Goal: Information Seeking & Learning: Learn about a topic

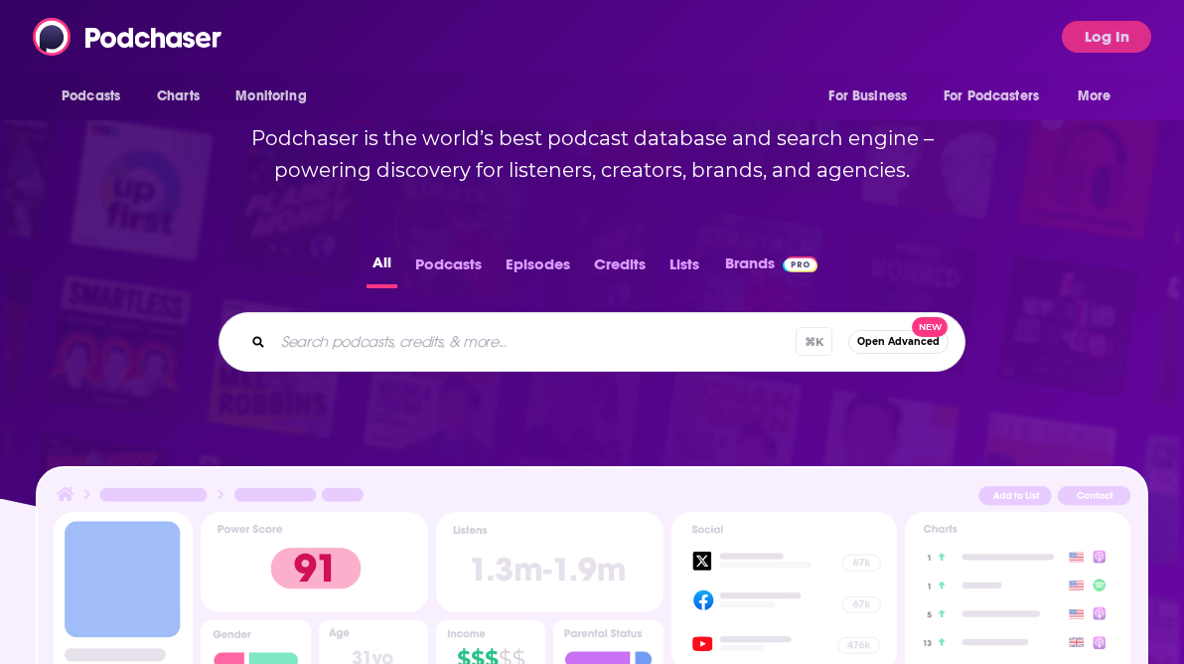
scroll to position [210, 0]
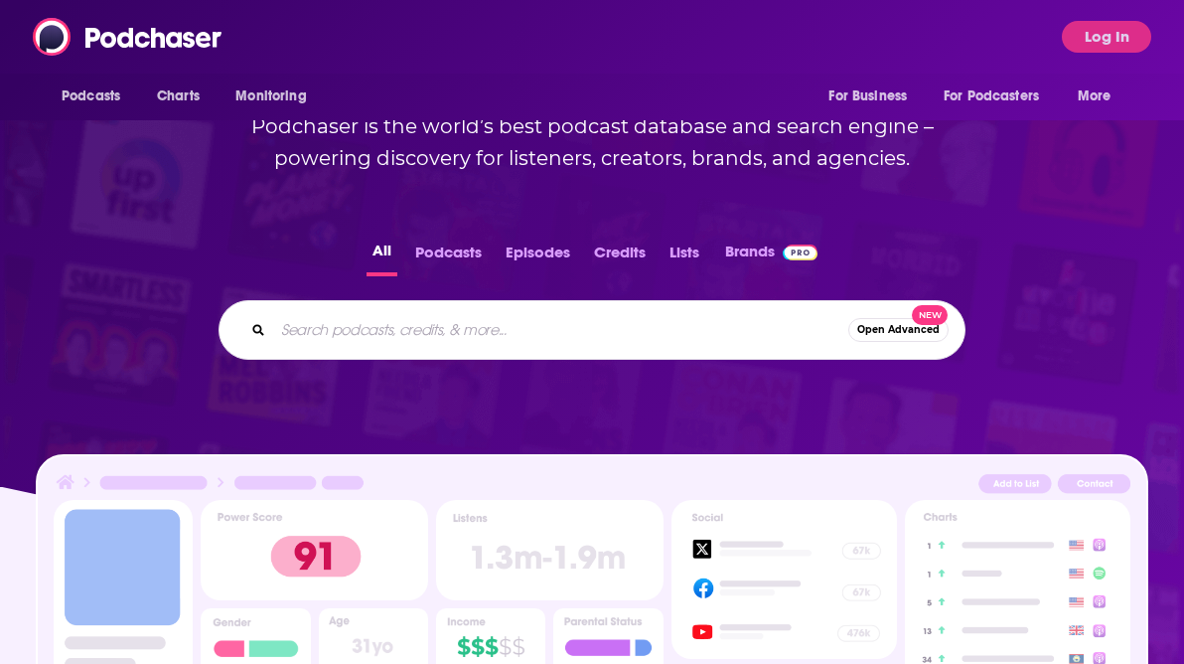
click at [374, 322] on input "Search podcasts, credits, & more..." at bounding box center [560, 330] width 575 height 32
type input "exciting mics"
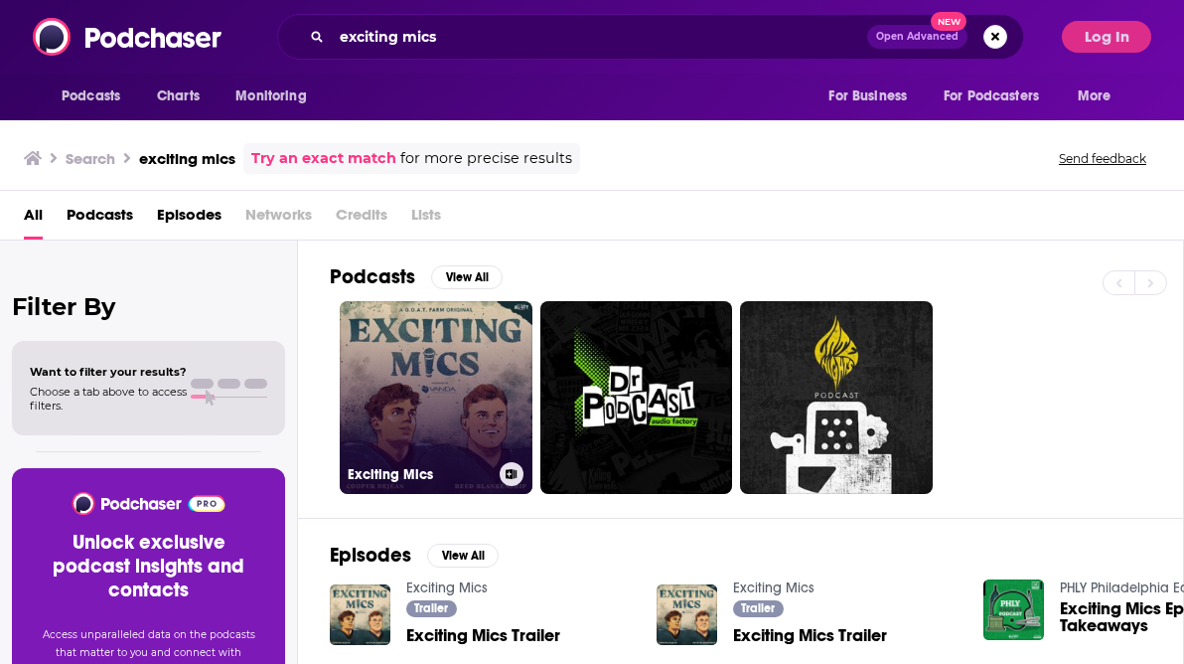
click at [443, 347] on link "Exciting Mics" at bounding box center [436, 397] width 193 height 193
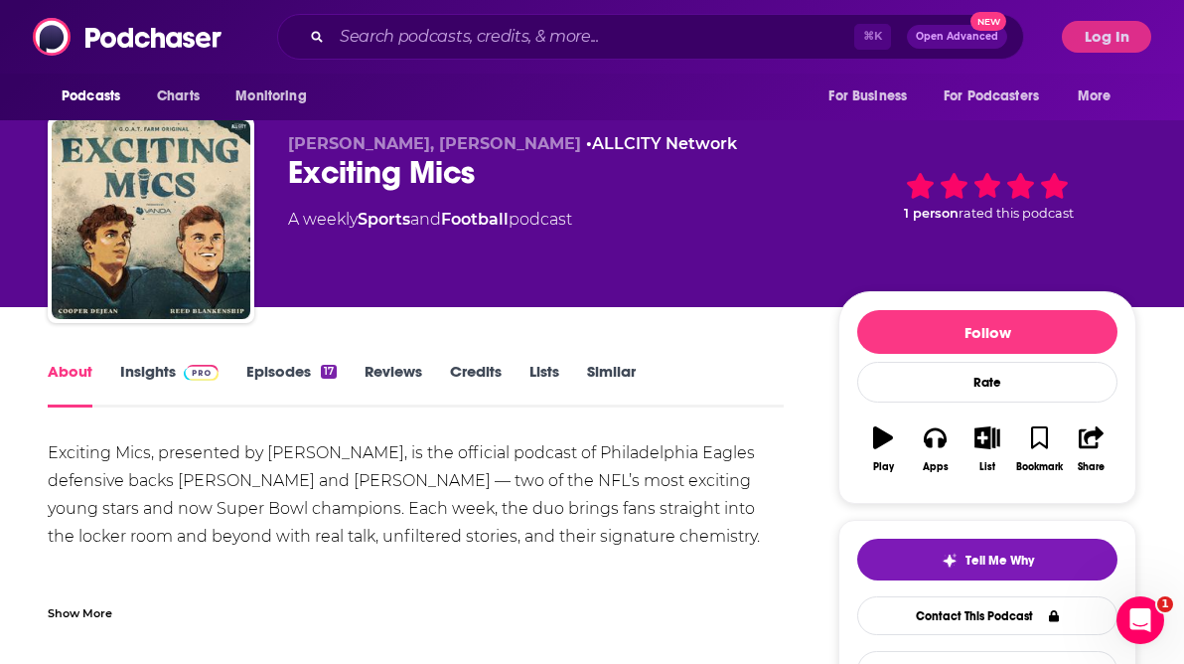
click at [156, 373] on link "Insights" at bounding box center [169, 385] width 98 height 46
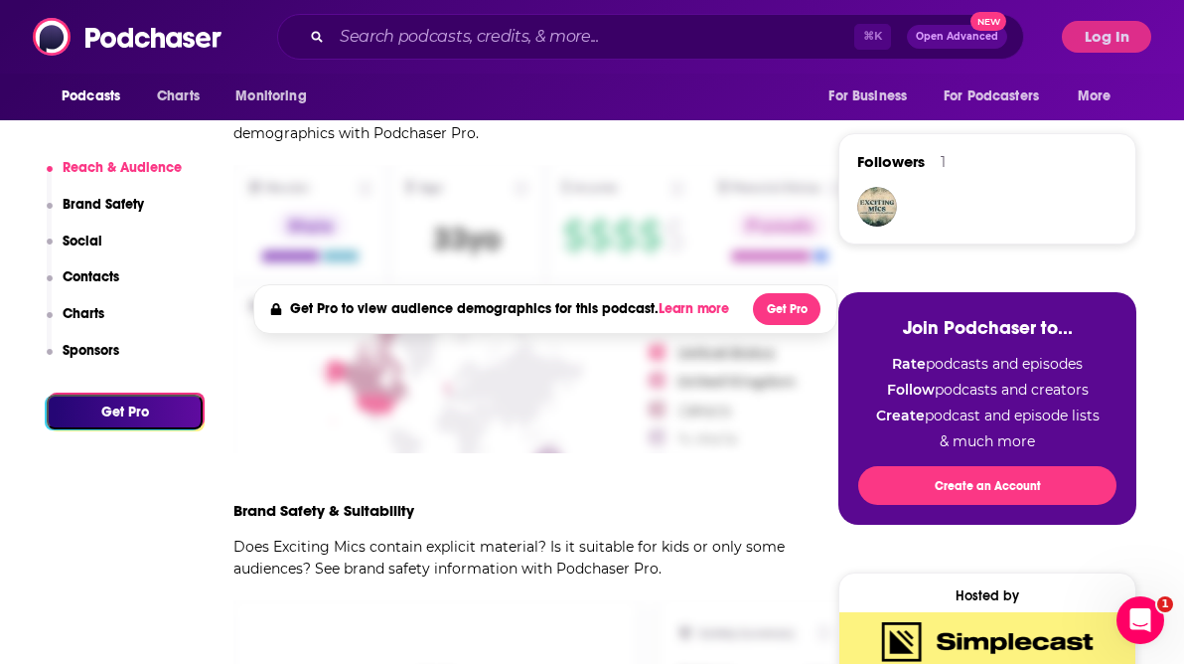
scroll to position [893, 0]
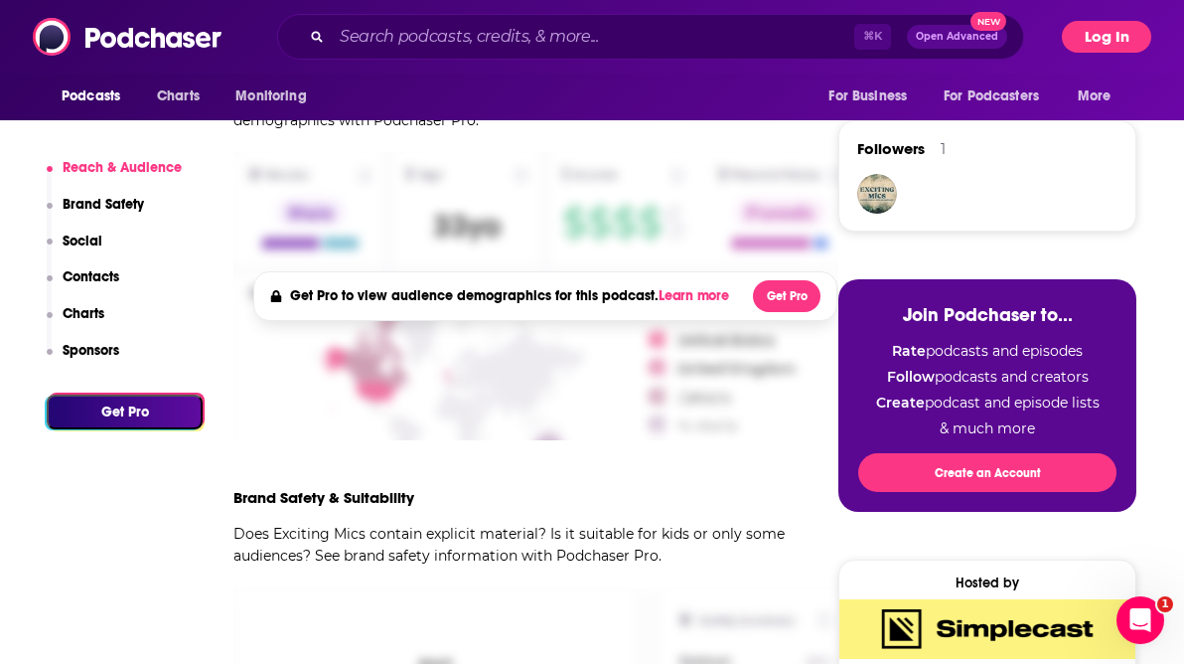
click at [1111, 30] on button "Log In" at bounding box center [1106, 37] width 89 height 32
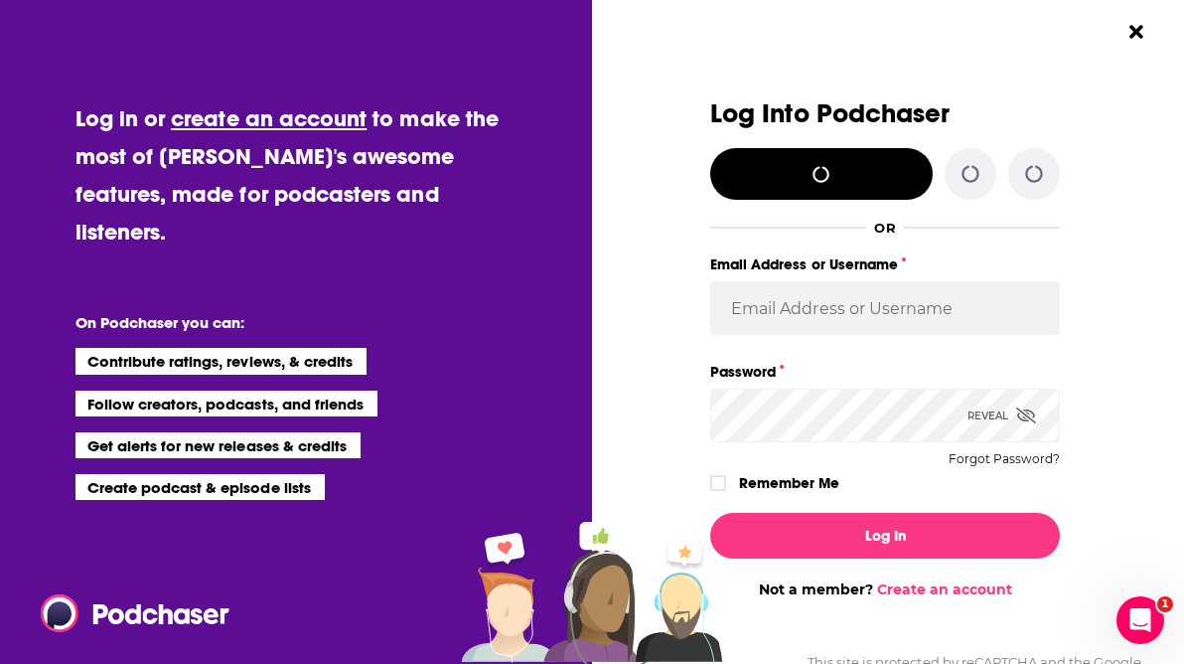
scroll to position [0, 0]
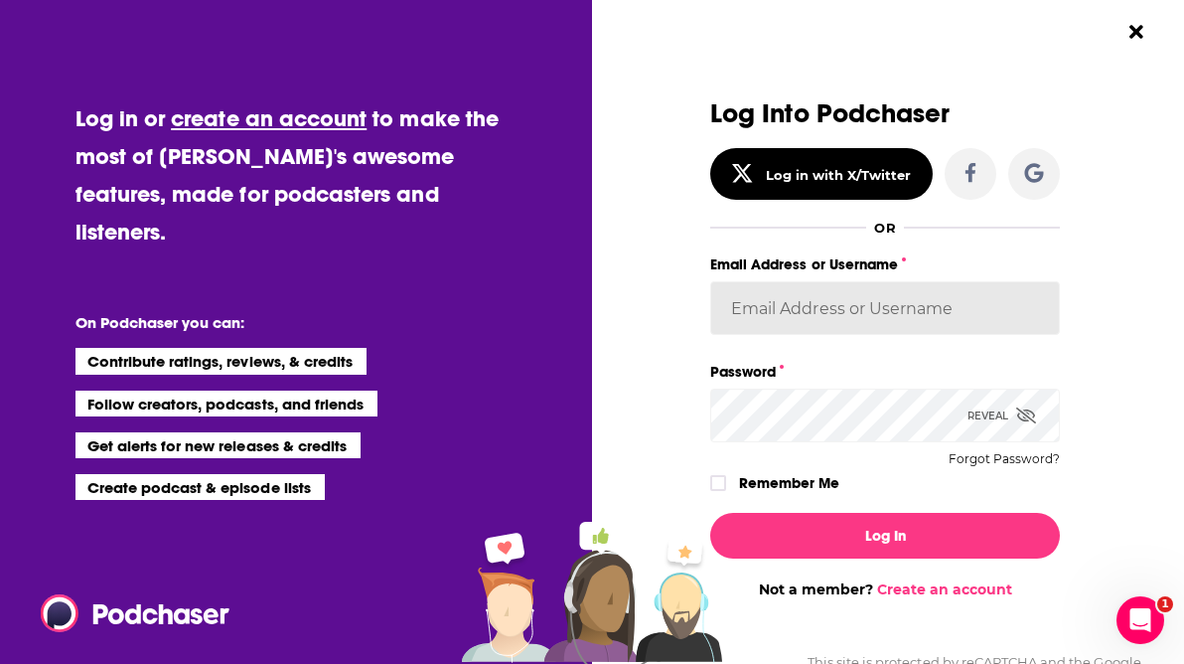
click at [853, 302] on input "Email Address or Username" at bounding box center [885, 308] width 350 height 54
type input "[EMAIL_ADDRESS][DOMAIN_NAME]"
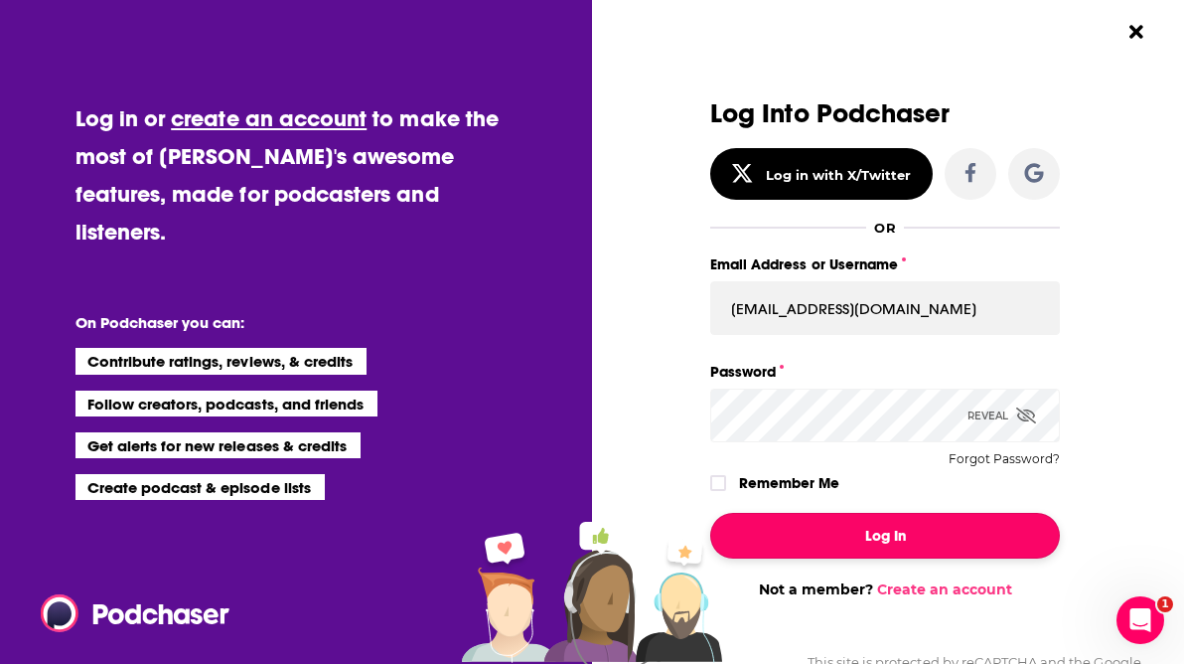
click at [891, 521] on button "Log In" at bounding box center [885, 536] width 350 height 46
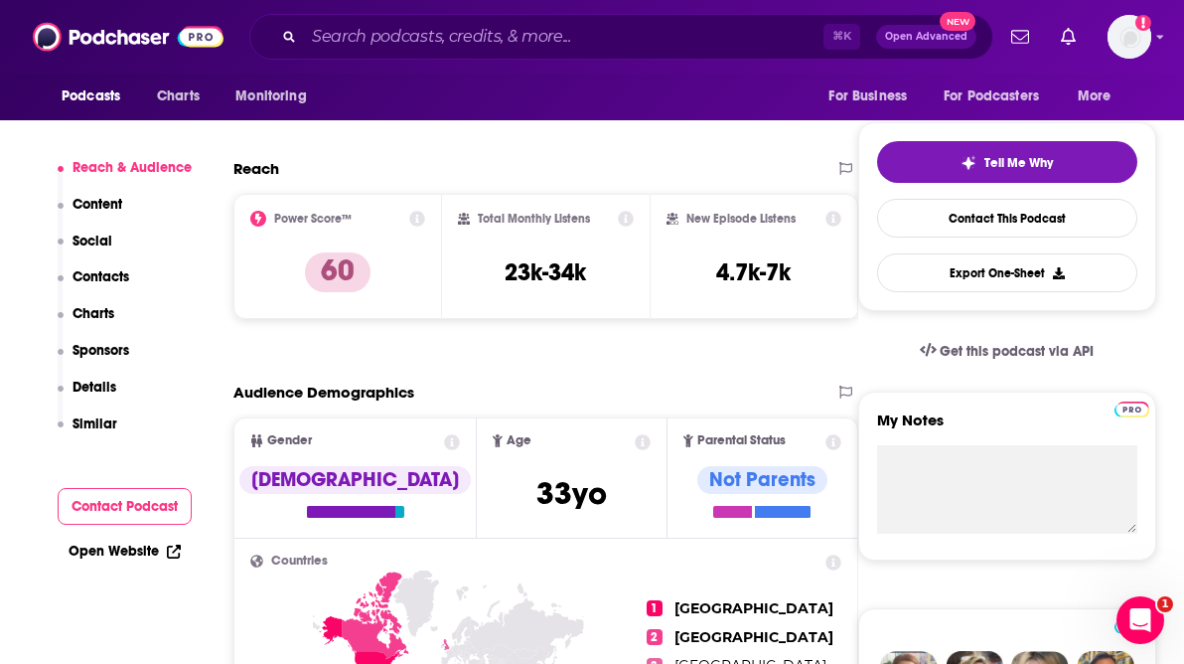
scroll to position [431, 0]
